Goal: Task Accomplishment & Management: Use online tool/utility

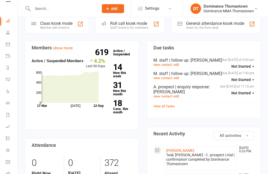
scroll to position [49, 0]
click at [15, 148] on link "Class check-in" at bounding box center [12, 149] width 12 height 12
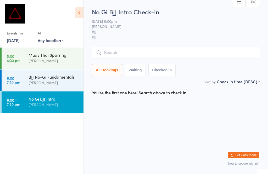
click at [146, 47] on input "search" at bounding box center [176, 53] width 168 height 12
click at [121, 53] on input "search" at bounding box center [176, 53] width 168 height 12
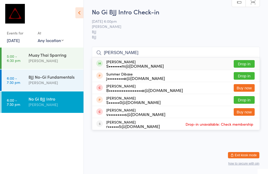
type input "Sommer"
click at [248, 60] on button "Drop in" at bounding box center [243, 64] width 21 height 8
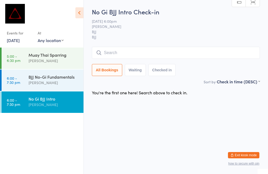
scroll to position [0, 0]
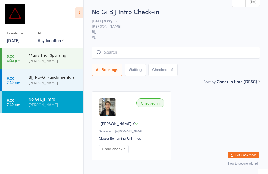
click at [208, 51] on input "search" at bounding box center [176, 53] width 168 height 12
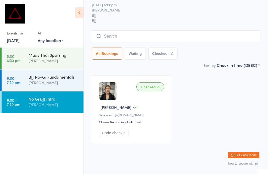
scroll to position [47, 0]
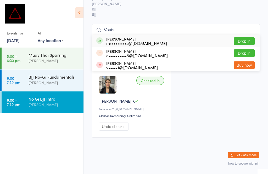
type input "Vouts"
click at [245, 37] on button "Drop in" at bounding box center [243, 41] width 21 height 8
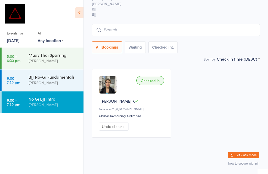
scroll to position [28, 0]
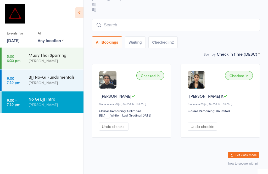
click at [206, 23] on input "search" at bounding box center [176, 25] width 168 height 12
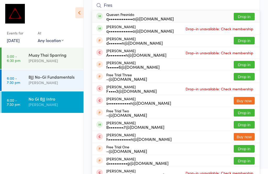
type input "Fres"
click at [244, 14] on button "Drop in" at bounding box center [243, 17] width 21 height 8
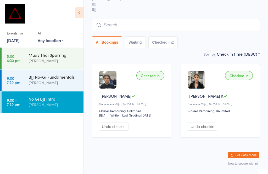
scroll to position [33, 0]
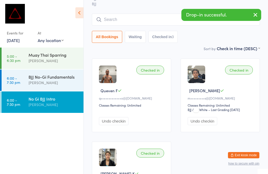
click at [135, 24] on input "search" at bounding box center [176, 20] width 168 height 12
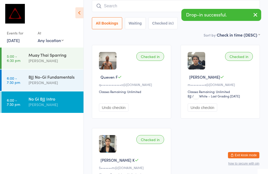
scroll to position [47, 0]
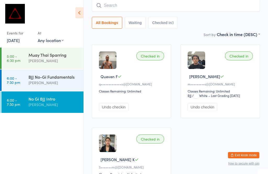
type input "W"
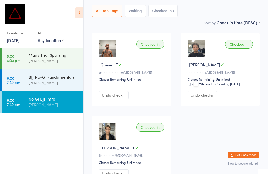
click at [51, 74] on div "BJJ No-Gi Fundamentals" at bounding box center [53, 77] width 50 height 6
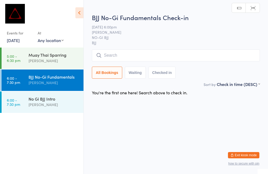
scroll to position [0, 0]
click at [132, 54] on input "search" at bounding box center [176, 55] width 168 height 12
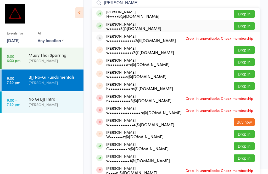
type input "William e"
click at [240, 25] on button "Drop in" at bounding box center [243, 26] width 21 height 8
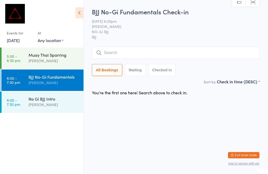
scroll to position [0, 0]
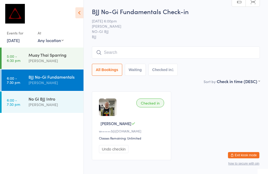
click at [134, 51] on input "search" at bounding box center [176, 53] width 168 height 12
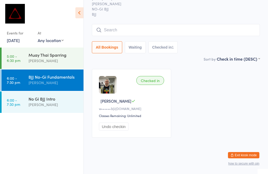
scroll to position [47, 0]
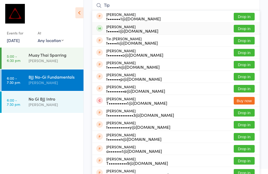
type input "Tip"
click at [242, 28] on button "Drop in" at bounding box center [243, 29] width 21 height 8
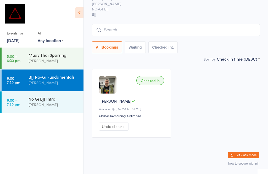
scroll to position [28, 0]
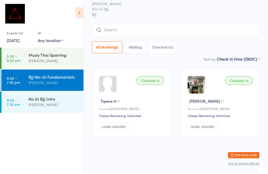
click at [159, 27] on input "search" at bounding box center [176, 30] width 168 height 12
click at [169, 24] on input "search" at bounding box center [176, 30] width 168 height 12
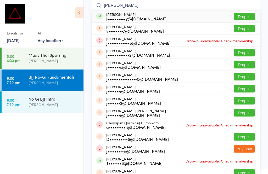
type input "Jasmine"
click at [136, 13] on div "Jasmine Le j••••••••••y@gmail.com" at bounding box center [136, 16] width 60 height 8
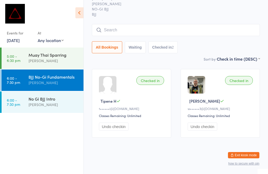
scroll to position [28, 0]
